Goal: Use online tool/utility: Utilize a website feature to perform a specific function

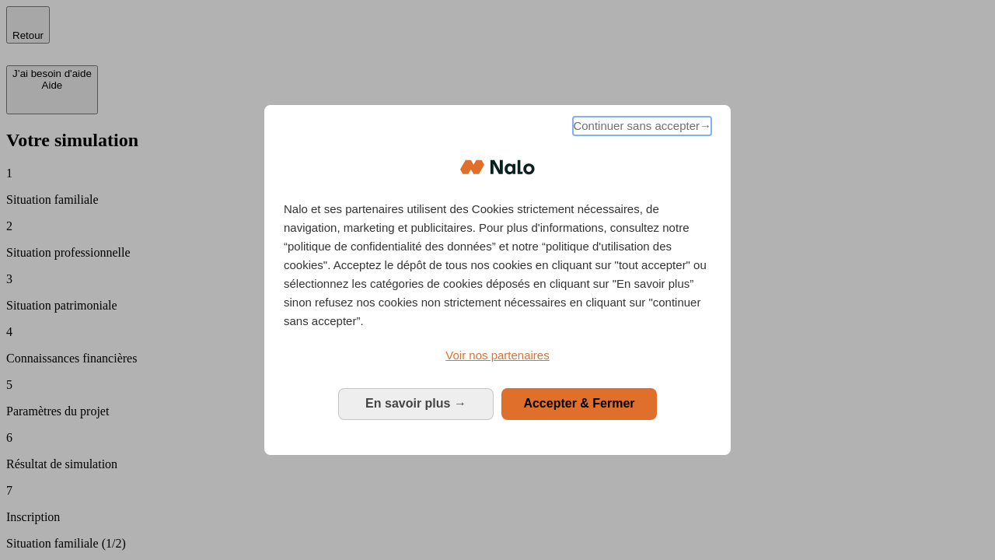
click at [641, 128] on span "Continuer sans accepter →" at bounding box center [642, 126] width 138 height 19
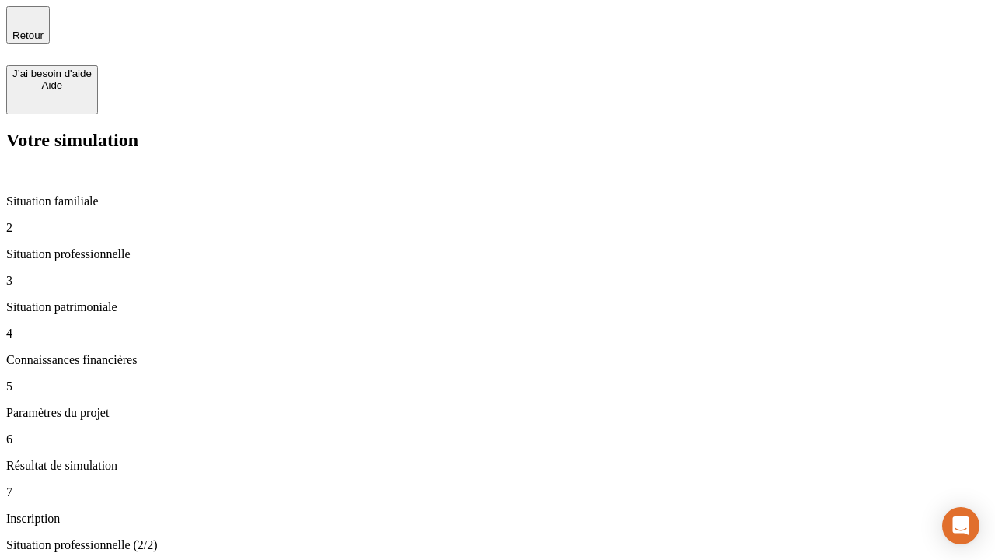
type input "30 000"
type input "1 000"
